Goal: Task Accomplishment & Management: Manage account settings

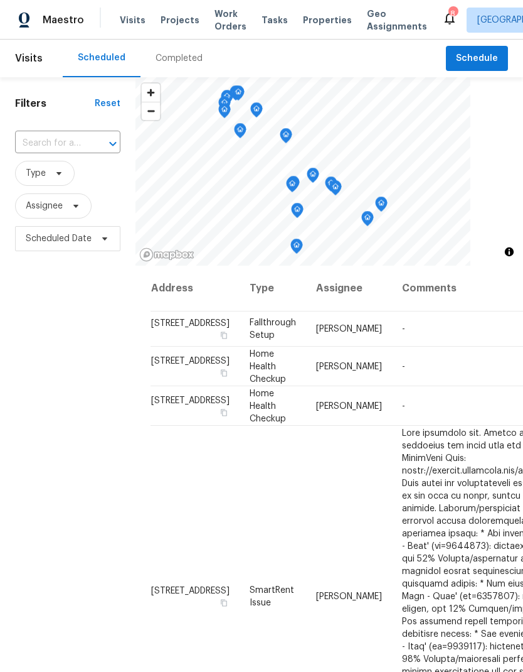
click at [63, 139] on input "text" at bounding box center [50, 143] width 70 height 19
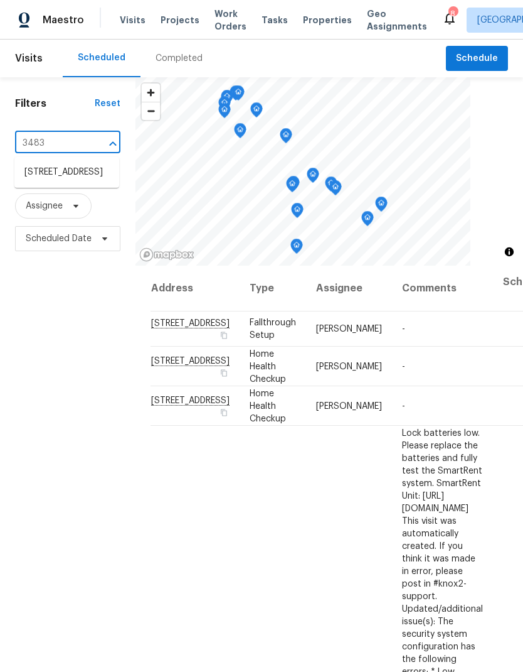
type input "3483 b"
click at [41, 182] on li "[STREET_ADDRESS]" at bounding box center [66, 172] width 105 height 21
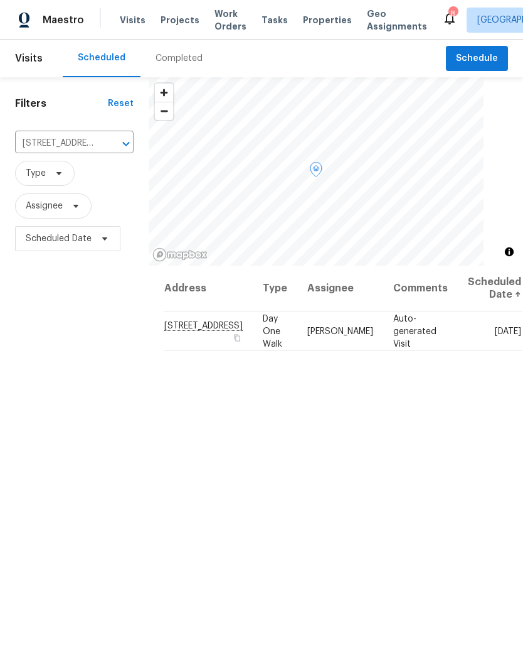
click at [0, 0] on icon at bounding box center [0, 0] width 0 height 0
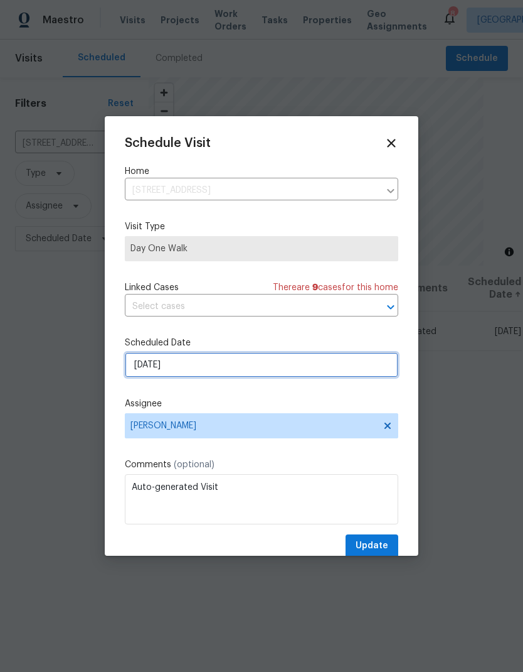
click at [141, 365] on input "[DATE]" at bounding box center [262, 364] width 274 height 25
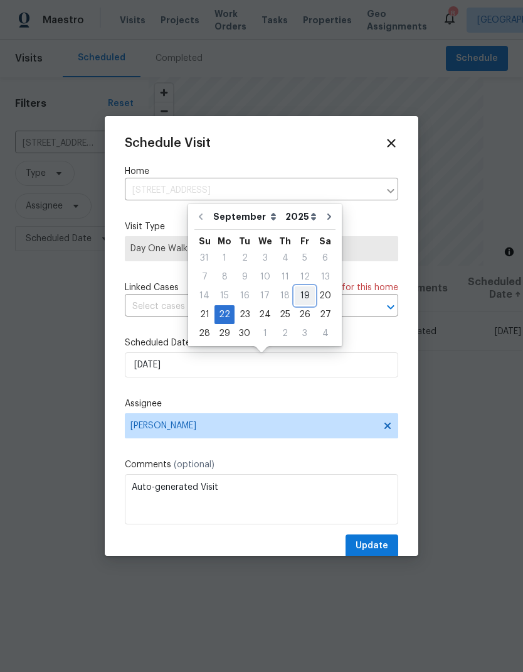
click at [303, 297] on div "19" at bounding box center [305, 296] width 20 height 18
type input "[DATE]"
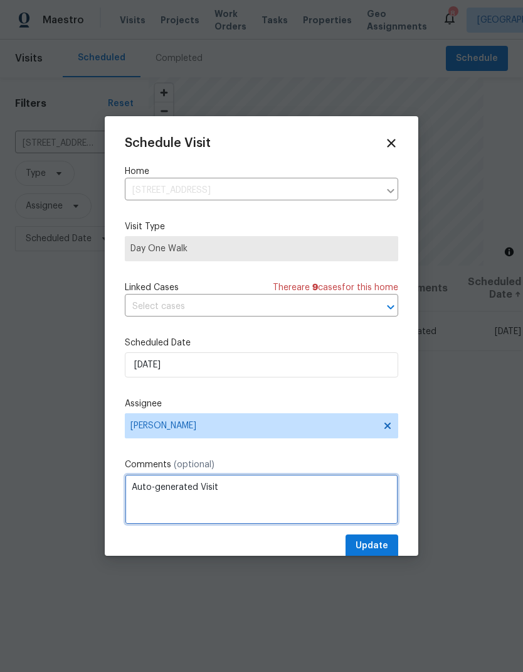
click at [226, 497] on textarea "Auto-generated Visit" at bounding box center [262, 499] width 274 height 50
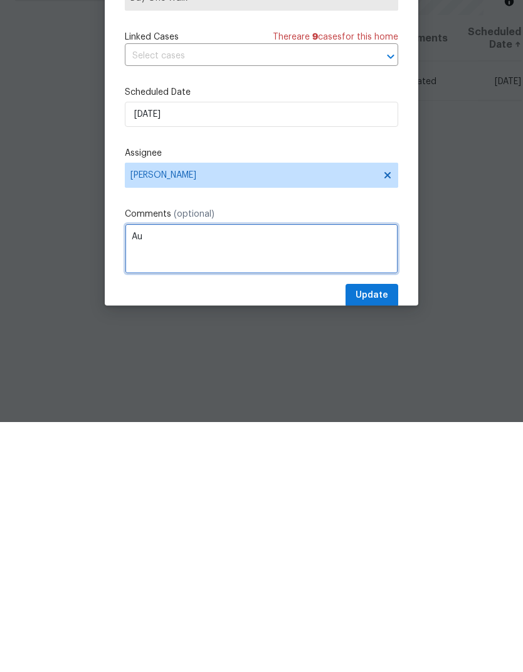
type textarea "A"
type textarea "Day zero"
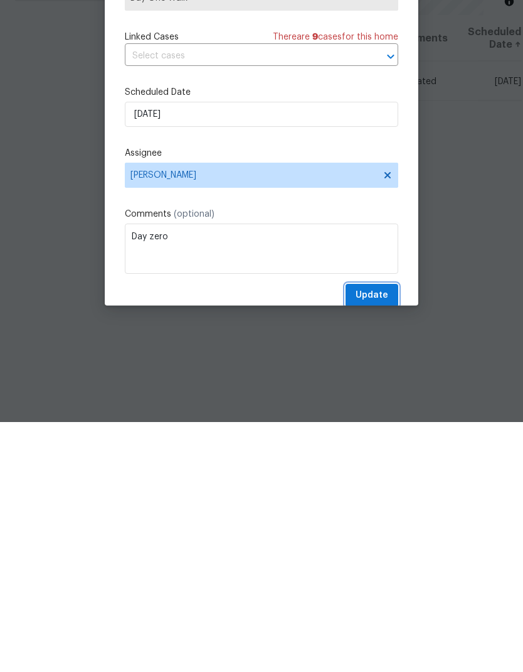
click at [351, 534] on button "Update" at bounding box center [372, 545] width 53 height 23
